Goal: Task Accomplishment & Management: Manage account settings

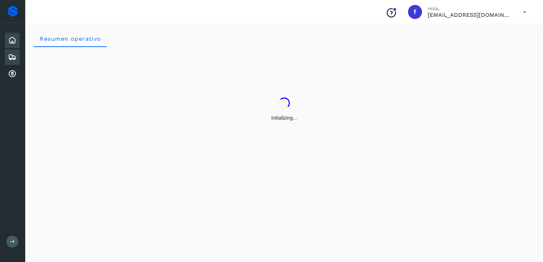
click at [9, 56] on icon at bounding box center [12, 57] width 8 height 8
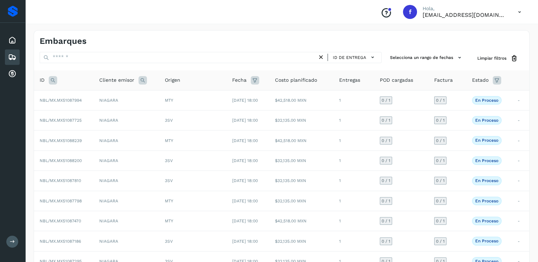
click at [54, 81] on icon at bounding box center [53, 80] width 8 height 8
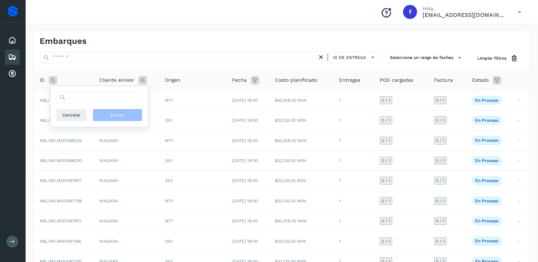
drag, startPoint x: 89, startPoint y: 109, endPoint x: 90, endPoint y: 103, distance: 6.0
click at [89, 109] on div "Cancelar Buscar" at bounding box center [99, 115] width 86 height 13
click at [90, 102] on input "text" at bounding box center [99, 97] width 86 height 11
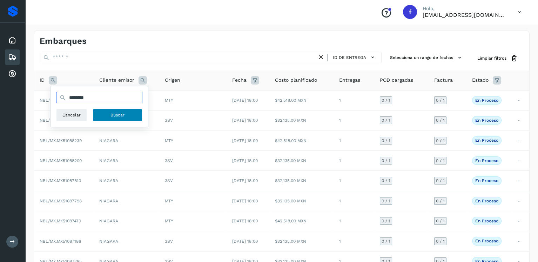
type input "********"
click at [121, 114] on span "Buscar" at bounding box center [117, 115] width 14 height 6
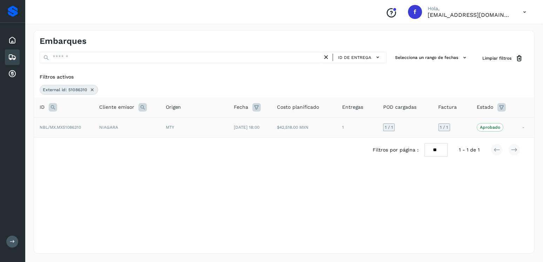
click at [308, 130] on td "$42,518.00 MXN" at bounding box center [303, 127] width 65 height 20
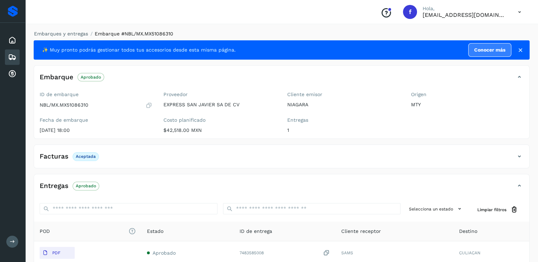
scroll to position [70, 0]
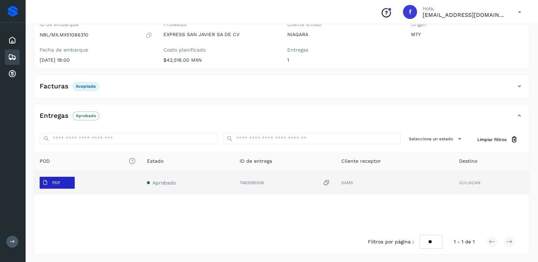
click at [51, 183] on span "PDF" at bounding box center [51, 182] width 23 height 11
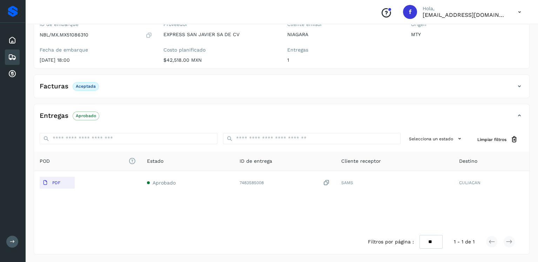
click at [15, 53] on icon at bounding box center [12, 57] width 8 height 8
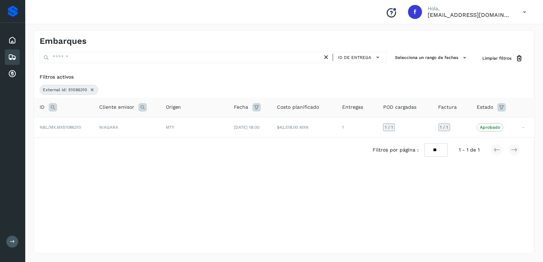
click at [91, 89] on icon at bounding box center [92, 90] width 6 height 6
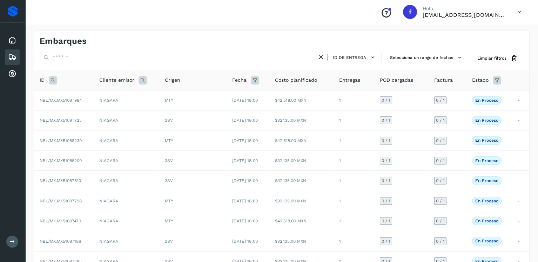
click at [55, 82] on icon at bounding box center [53, 80] width 8 height 8
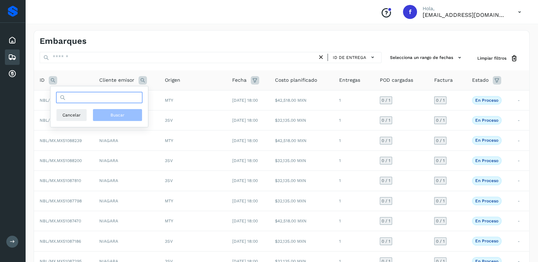
click at [85, 100] on input "text" at bounding box center [99, 97] width 86 height 11
type input "********"
click at [117, 108] on div "******** Cancelar Buscar" at bounding box center [99, 106] width 86 height 29
click at [120, 110] on button "Buscar" at bounding box center [118, 115] width 50 height 13
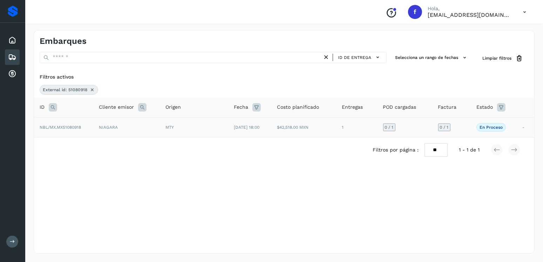
click at [293, 131] on td "$42,518.00 MXN" at bounding box center [303, 127] width 65 height 20
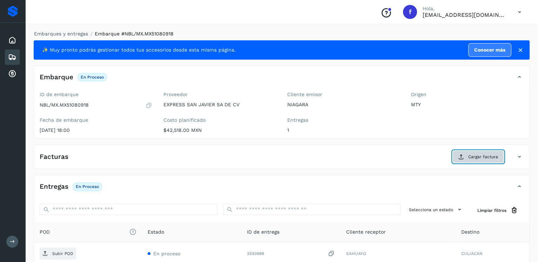
click at [467, 154] on button "Cargar factura" at bounding box center [478, 156] width 52 height 13
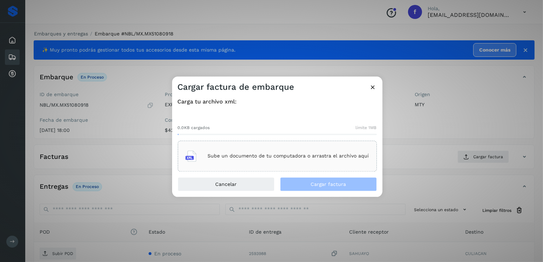
click at [313, 155] on p "Sube un documento de tu computadora o arrastra el archivo aquí" at bounding box center [288, 156] width 161 height 6
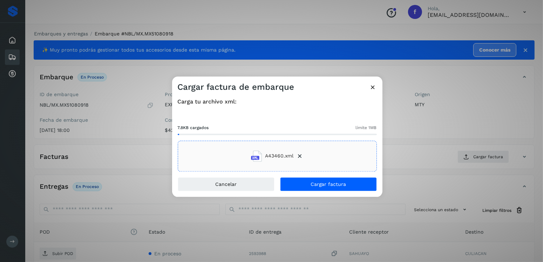
click at [317, 176] on div "Carga tu archivo xml: 7.8KB cargados límite 1MB A43460.xml" at bounding box center [277, 135] width 210 height 84
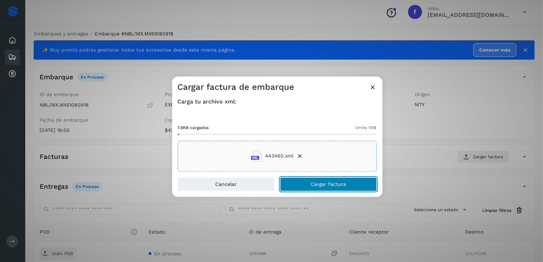
click at [318, 180] on button "Cargar factura" at bounding box center [328, 184] width 97 height 14
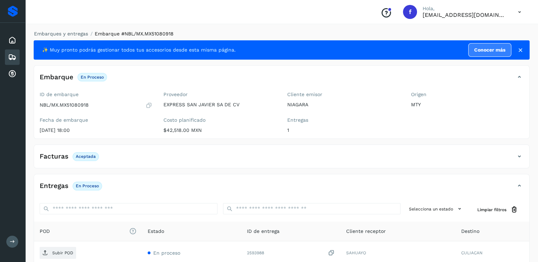
scroll to position [70, 0]
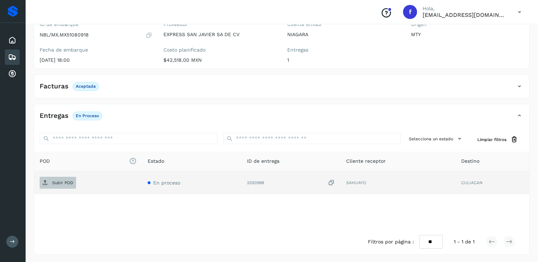
click at [68, 177] on span "Subir POD" at bounding box center [58, 182] width 36 height 11
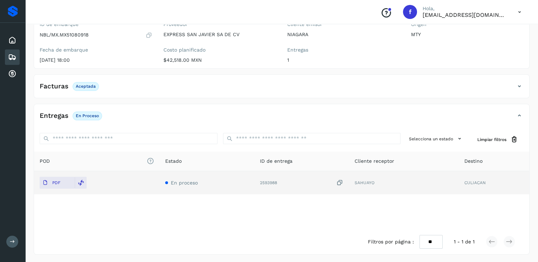
click at [14, 56] on icon at bounding box center [12, 57] width 8 height 8
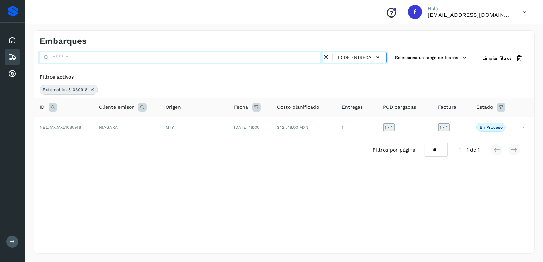
click at [83, 54] on input "text" at bounding box center [181, 57] width 283 height 11
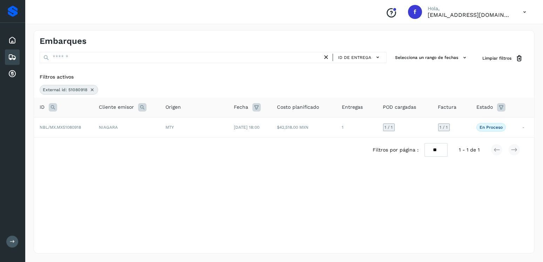
click at [49, 103] on div at bounding box center [53, 107] width 8 height 8
click at [91, 92] on icon at bounding box center [92, 90] width 6 height 6
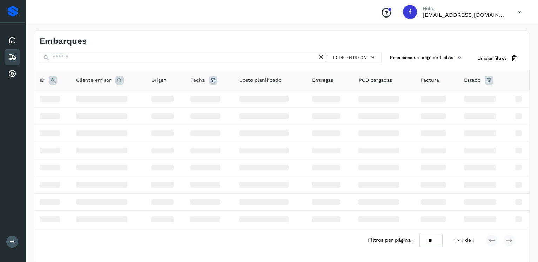
click at [50, 81] on icon at bounding box center [53, 80] width 8 height 8
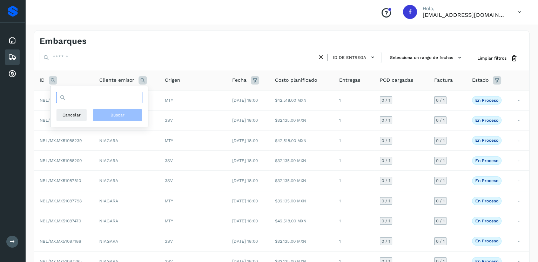
drag, startPoint x: 93, startPoint y: 97, endPoint x: 88, endPoint y: 94, distance: 6.1
click at [93, 97] on input "text" at bounding box center [99, 97] width 86 height 11
type input "********"
click at [118, 118] on button "Buscar" at bounding box center [118, 115] width 50 height 13
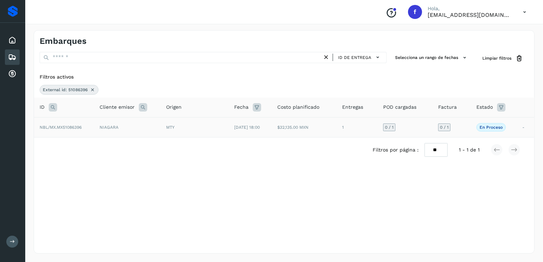
click at [158, 125] on td "NIAGARA" at bounding box center [127, 127] width 67 height 20
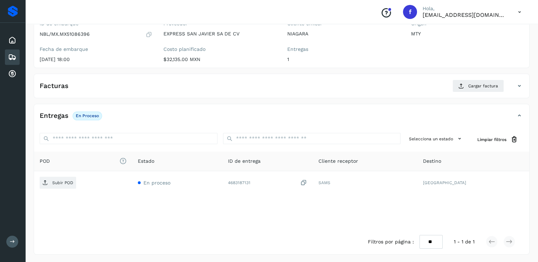
scroll to position [36, 0]
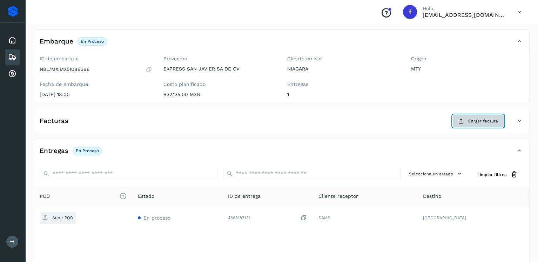
click at [492, 120] on span "Cargar factura" at bounding box center [483, 121] width 30 height 6
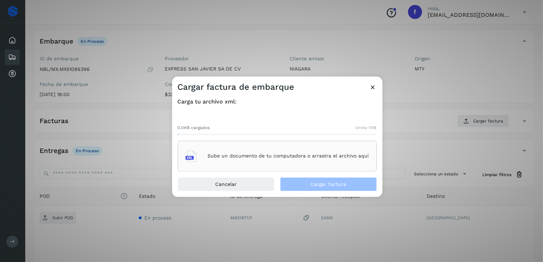
click at [339, 149] on div "Sube un documento de tu computadora o arrastra el archivo aquí" at bounding box center [277, 156] width 184 height 19
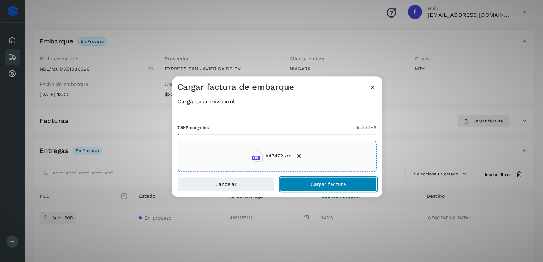
click at [327, 184] on span "Cargar factura" at bounding box center [328, 184] width 35 height 5
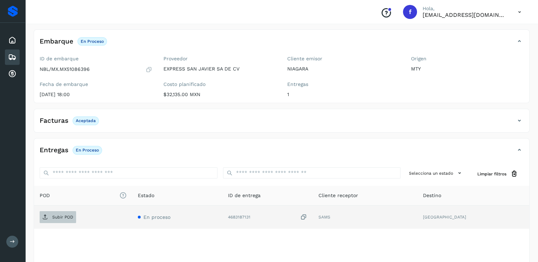
click at [55, 216] on p "Subir POD" at bounding box center [62, 217] width 21 height 5
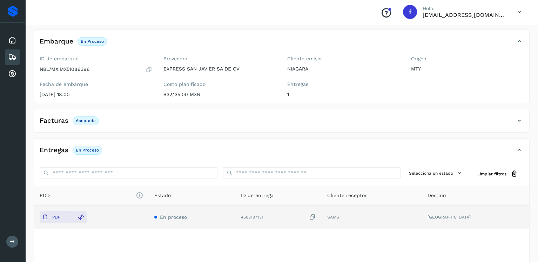
scroll to position [70, 0]
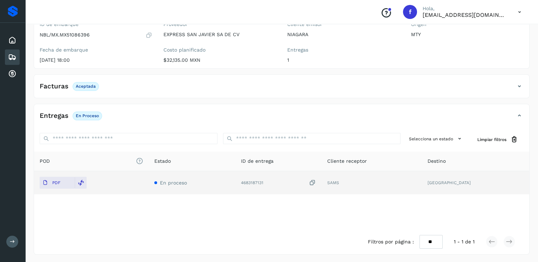
click at [12, 59] on icon at bounding box center [12, 57] width 8 height 8
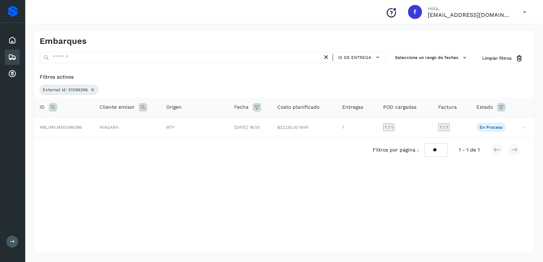
click at [94, 88] on icon at bounding box center [93, 90] width 6 height 6
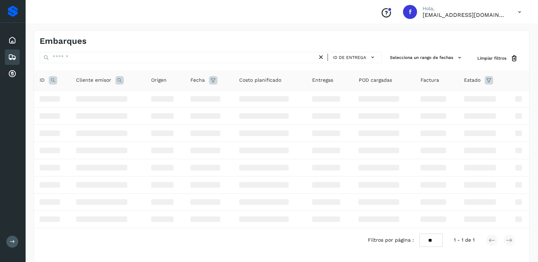
click at [57, 80] on div "ID" at bounding box center [52, 80] width 25 height 8
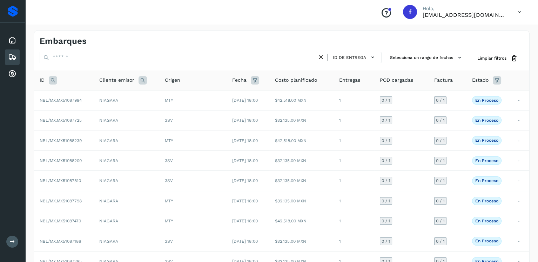
click at [56, 80] on icon at bounding box center [53, 80] width 8 height 8
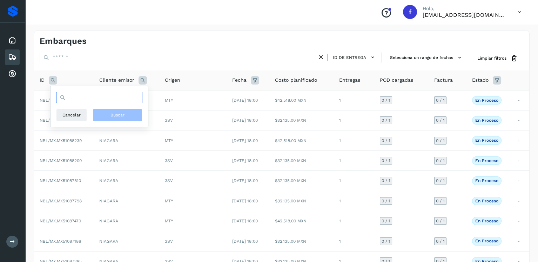
click at [113, 100] on input "text" at bounding box center [99, 97] width 86 height 11
type input "********"
click at [124, 115] on span "Buscar" at bounding box center [117, 115] width 14 height 6
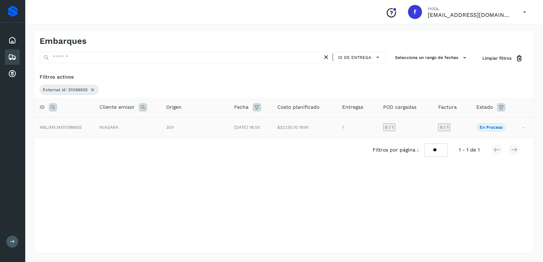
click at [166, 125] on span "3SV" at bounding box center [170, 127] width 8 height 5
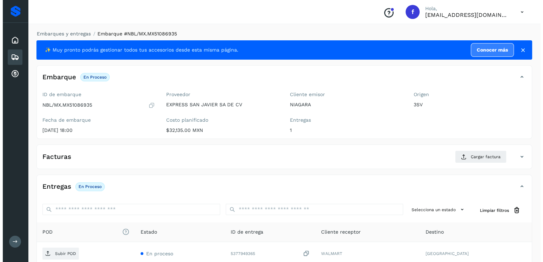
scroll to position [71, 0]
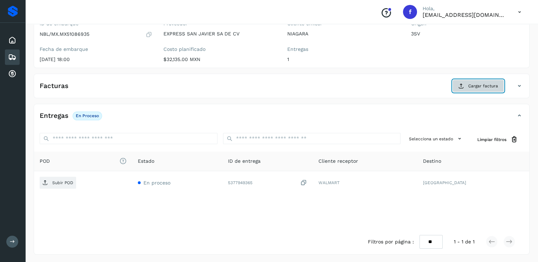
click at [470, 83] on span "Cargar factura" at bounding box center [483, 86] width 30 height 6
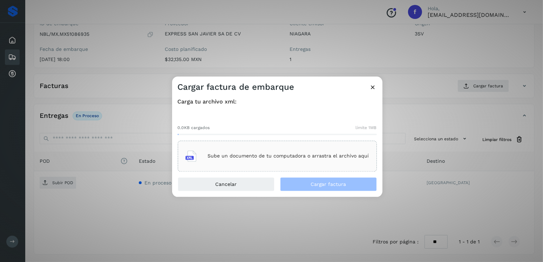
click at [279, 144] on div "Sube un documento de tu computadora o arrastra el archivo aquí" at bounding box center [277, 156] width 199 height 31
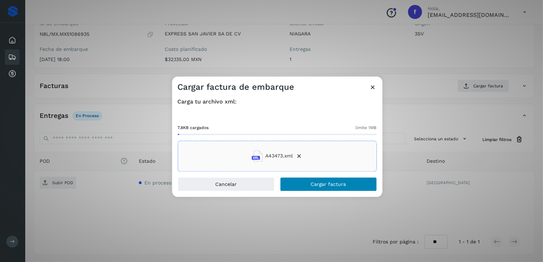
click at [319, 178] on div "Cargar factura de embarque Carga tu archivo xml: 7.8KB cargados límite 1MB A434…" at bounding box center [277, 136] width 210 height 120
click at [320, 178] on button "Cargar factura" at bounding box center [328, 184] width 97 height 14
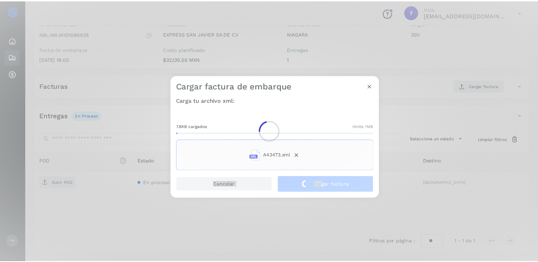
scroll to position [70, 0]
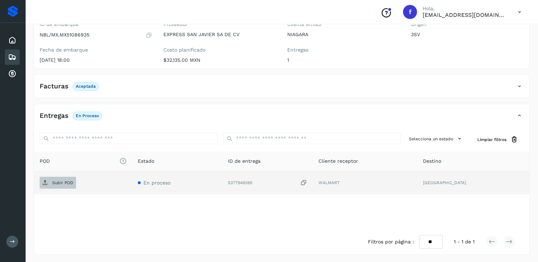
click at [73, 185] on span "Subir POD" at bounding box center [58, 182] width 36 height 11
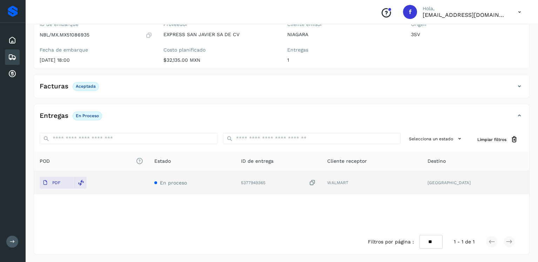
scroll to position [0, 0]
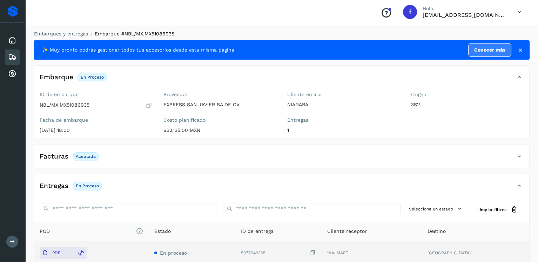
click at [5, 57] on div "Embarques" at bounding box center [12, 56] width 15 height 15
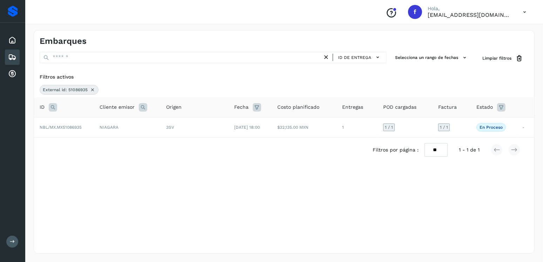
click at [90, 89] on icon at bounding box center [93, 90] width 6 height 6
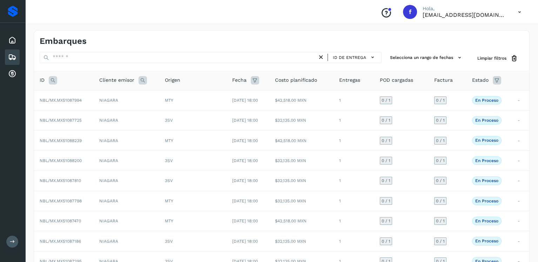
click at [498, 82] on icon at bounding box center [496, 80] width 8 height 8
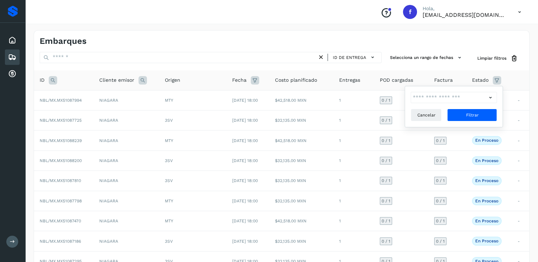
click at [489, 96] on icon at bounding box center [489, 97] width 7 height 7
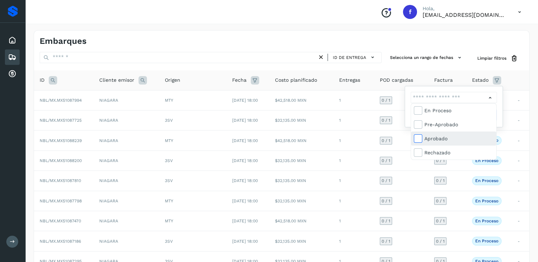
click at [416, 137] on icon at bounding box center [417, 138] width 7 height 7
type input "**********"
click at [416, 137] on icon at bounding box center [417, 138] width 7 height 7
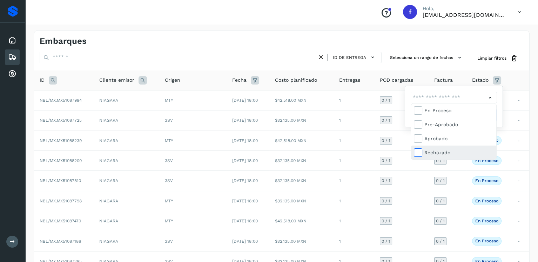
click at [417, 149] on icon at bounding box center [417, 152] width 7 height 7
type input "**********"
click at [500, 102] on div at bounding box center [269, 131] width 538 height 262
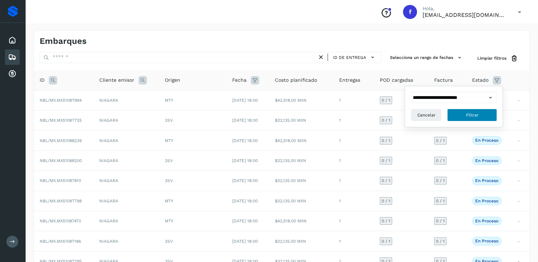
click at [487, 117] on button "Filtrar" at bounding box center [472, 115] width 50 height 13
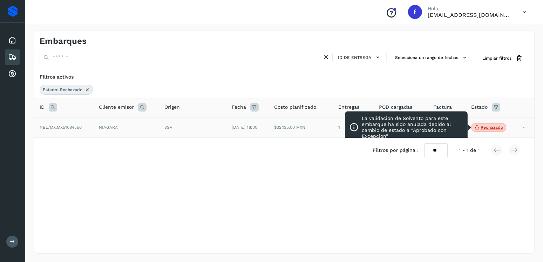
click at [496, 129] on p "Rechazado" at bounding box center [492, 127] width 22 height 5
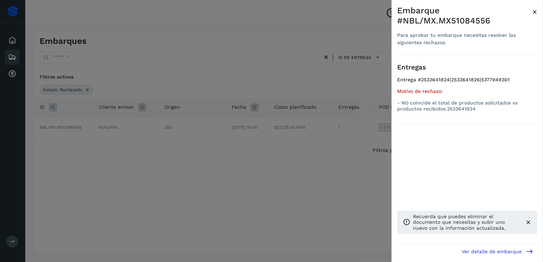
click at [286, 139] on div at bounding box center [271, 131] width 543 height 262
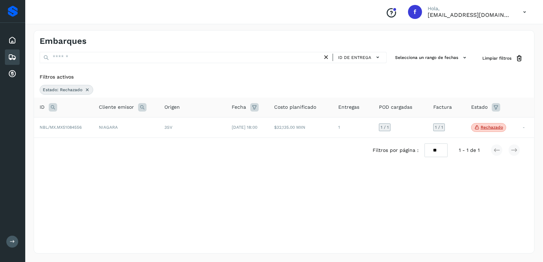
click at [330, 150] on div "Filtros por página : ** ** ** 1 - 1 de 1" at bounding box center [284, 150] width 500 height 25
click at [88, 89] on icon at bounding box center [87, 90] width 6 height 6
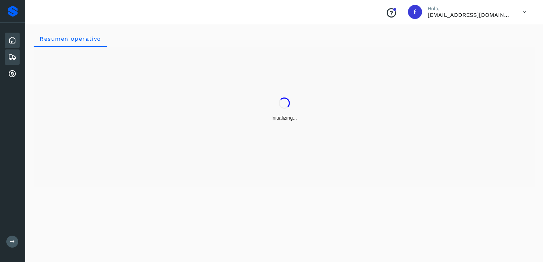
click at [16, 58] on icon at bounding box center [12, 57] width 8 height 8
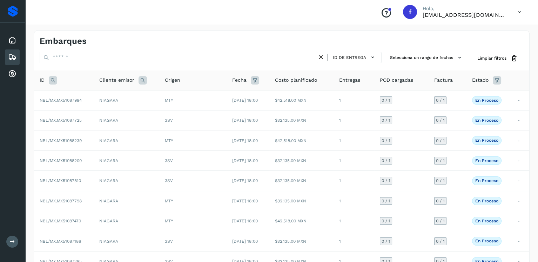
click at [55, 83] on icon at bounding box center [53, 80] width 8 height 8
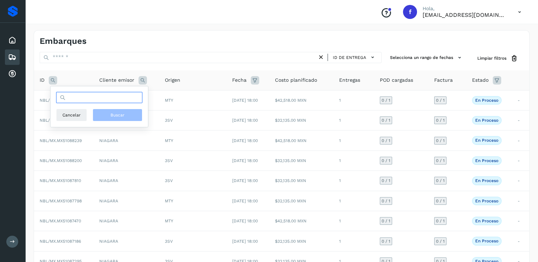
click at [76, 96] on input "text" at bounding box center [99, 97] width 86 height 11
paste input "**********"
type input "**********"
click at [110, 116] on button "Buscar" at bounding box center [118, 115] width 50 height 13
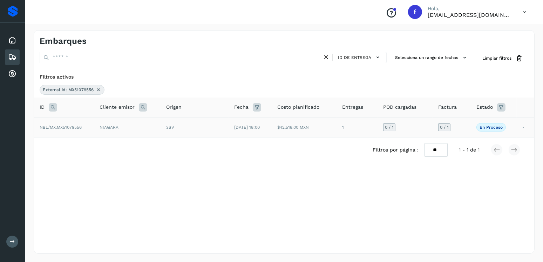
click at [175, 123] on td "3SV" at bounding box center [195, 127] width 68 height 20
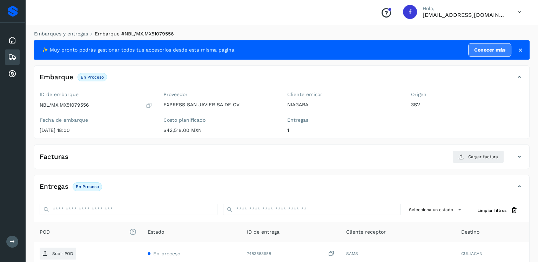
scroll to position [71, 0]
